Goal: Task Accomplishment & Management: Use online tool/utility

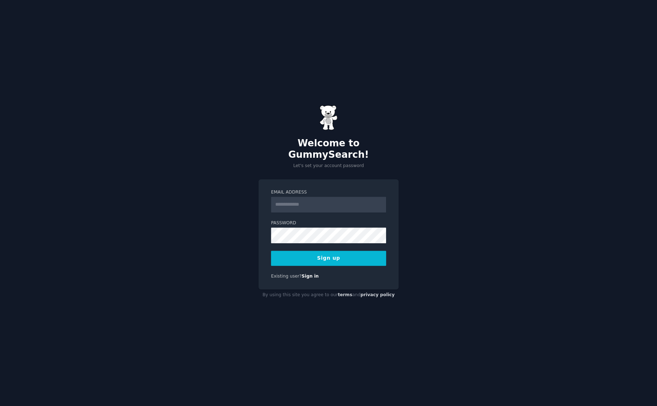
click at [314, 198] on input "Email Address" at bounding box center [328, 205] width 115 height 16
type input "*"
type input "**********"
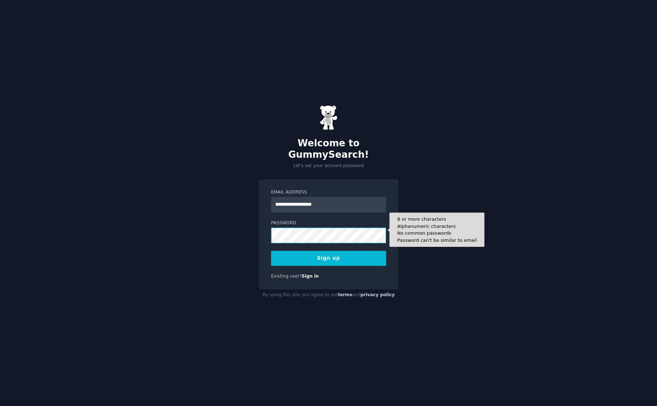
click at [271, 250] on button "Sign up" at bounding box center [328, 257] width 115 height 15
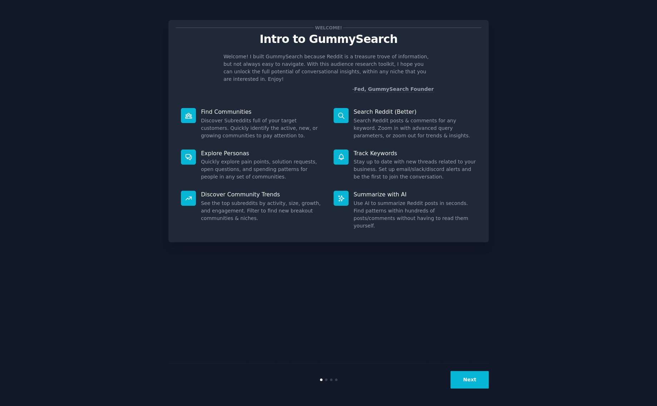
click at [467, 378] on button "Next" at bounding box center [469, 380] width 38 height 18
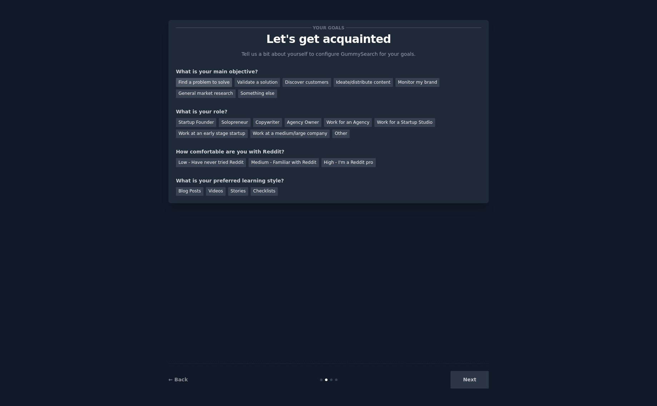
click at [210, 80] on div "Find a problem to solve" at bounding box center [204, 82] width 56 height 9
click at [201, 121] on div "Startup Founder" at bounding box center [196, 122] width 40 height 9
click at [264, 162] on div "Medium - Familiar with Reddit" at bounding box center [283, 162] width 70 height 9
click at [184, 192] on div "Blog Posts" at bounding box center [190, 191] width 28 height 9
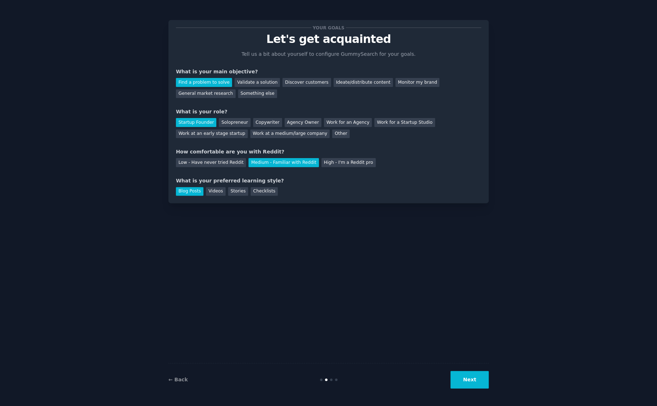
click at [465, 374] on button "Next" at bounding box center [469, 380] width 38 height 18
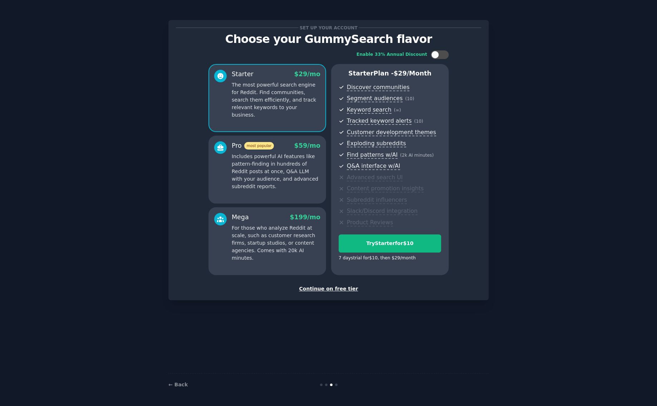
click at [324, 290] on div "Continue on free tier" at bounding box center [328, 289] width 305 height 8
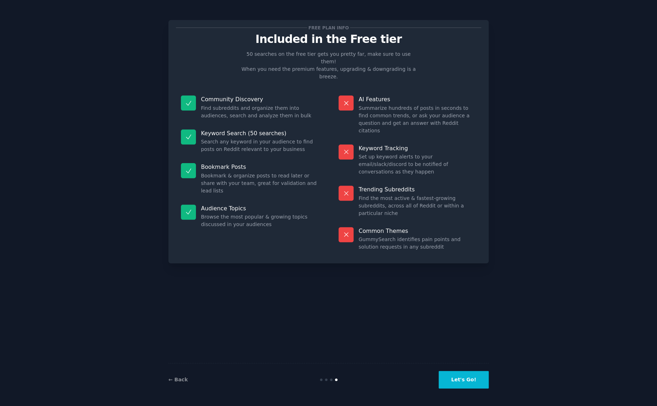
click at [469, 381] on button "Let's Go!" at bounding box center [463, 380] width 50 height 18
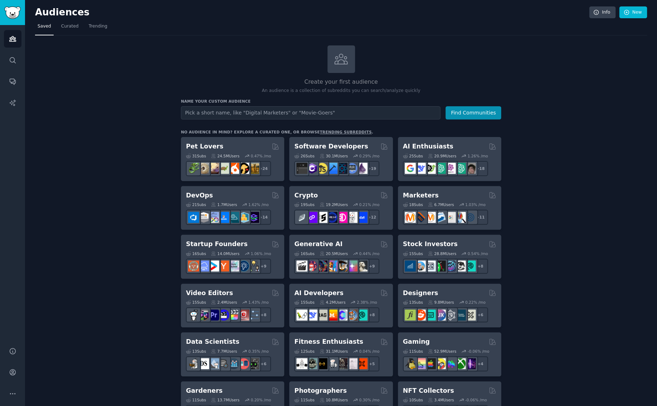
click at [367, 115] on input "text" at bounding box center [310, 112] width 259 height 13
type input "р"
type input "recruitment / sourcing tool"
click at [445, 106] on button "Find Communities" at bounding box center [473, 112] width 56 height 13
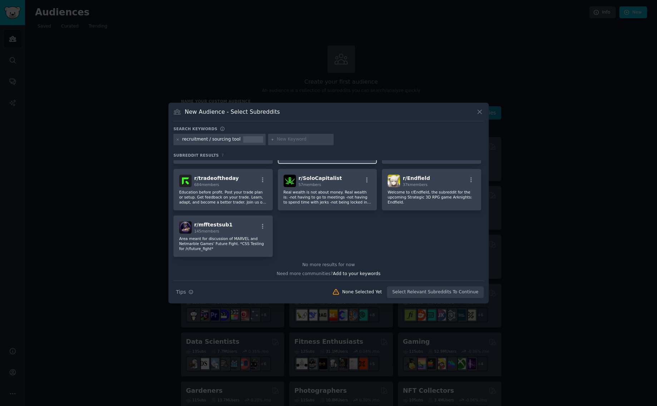
scroll to position [47, 0]
click at [293, 136] on div at bounding box center [301, 139] width 66 height 11
click at [287, 142] on input "text" at bounding box center [304, 139] width 54 height 6
type input "recruitment"
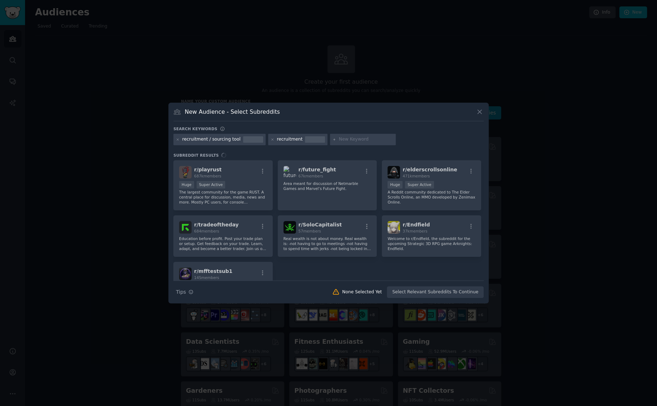
click at [363, 144] on div at bounding box center [363, 139] width 66 height 11
click at [349, 140] on input "text" at bounding box center [366, 139] width 54 height 6
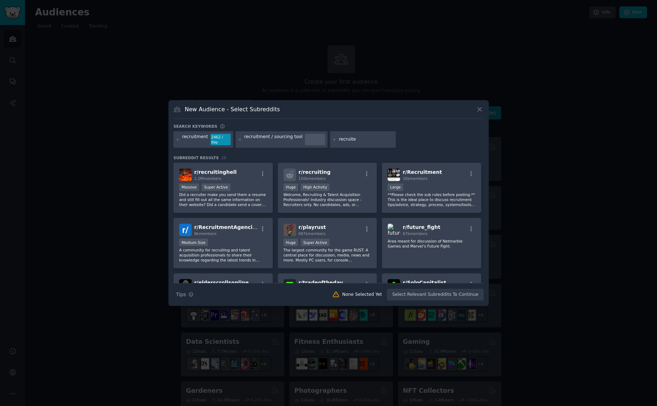
type input "recruiter"
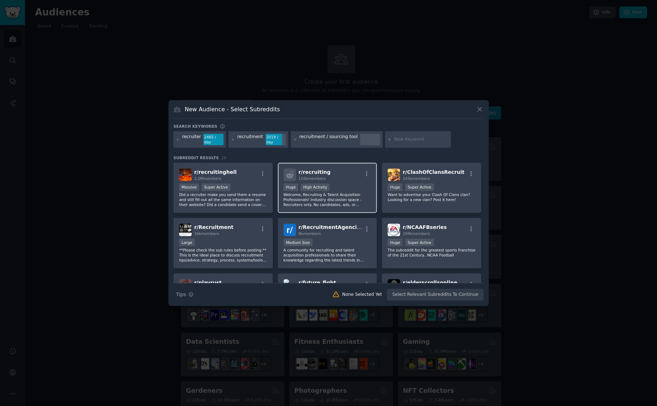
click at [330, 168] on div "r/ recruiting 150k members" at bounding box center [327, 174] width 88 height 13
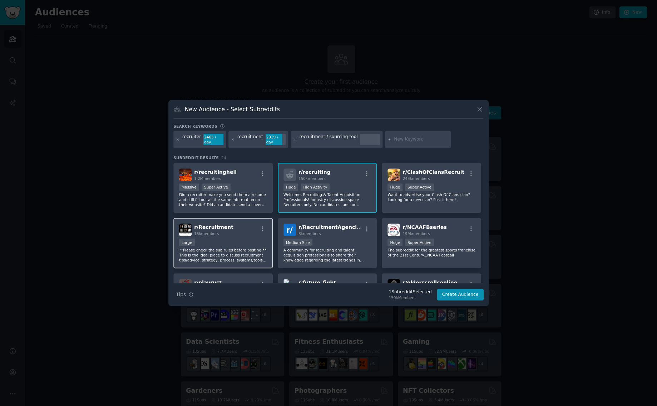
click at [230, 244] on div "Large" at bounding box center [223, 242] width 88 height 9
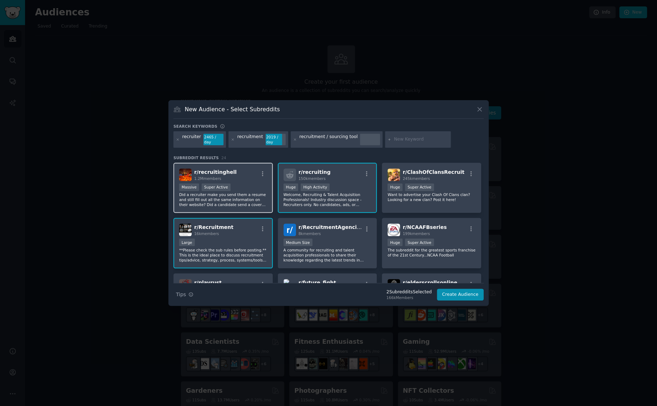
click at [245, 199] on p "Did a recruiter make you send them a resume and still fill out all the same inf…" at bounding box center [223, 199] width 88 height 15
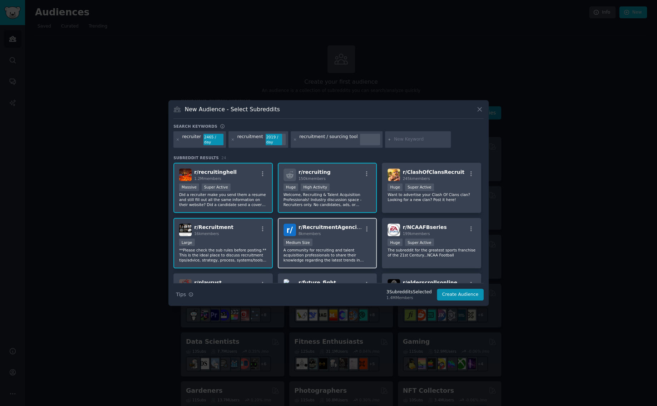
click at [337, 239] on div "Medium Size" at bounding box center [327, 242] width 88 height 9
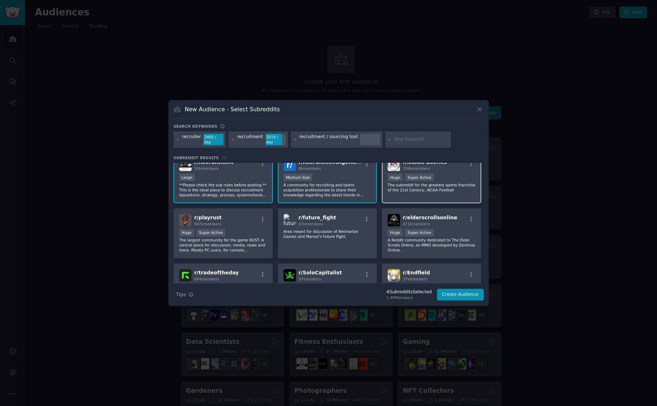
scroll to position [66, 0]
click at [467, 290] on button "Create Audience" at bounding box center [460, 294] width 47 height 12
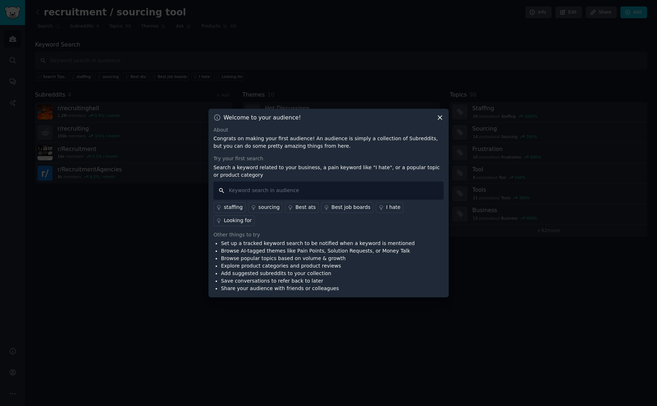
click at [308, 199] on input "text" at bounding box center [328, 190] width 230 height 18
click at [334, 199] on input "text" at bounding box center [328, 190] width 230 height 18
click at [344, 198] on input "text" at bounding box center [328, 190] width 230 height 18
type input "sourcing"
